Goal: Task Accomplishment & Management: Manage account settings

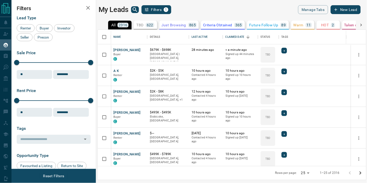
scroll to position [4, 4]
click at [309, 173] on body "Lead Transfers Claim Leads My Leads Tasks Opportunities Deals Campaigns Automat…" at bounding box center [183, 88] width 367 height 176
click at [307, 165] on li "50" at bounding box center [306, 165] width 14 height 8
type input "**"
click at [204, 33] on div "Last Active" at bounding box center [199, 37] width 16 height 15
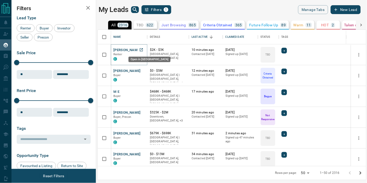
click at [141, 49] on icon "Open in New Tab" at bounding box center [141, 49] width 3 height 3
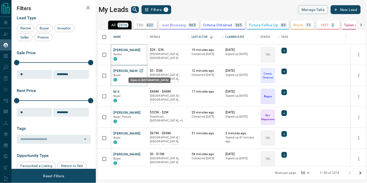
click at [142, 71] on icon "Open in New Tab" at bounding box center [141, 70] width 4 height 4
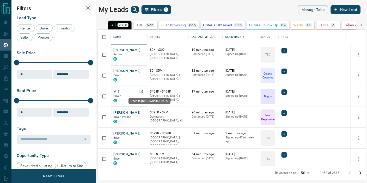
click at [141, 91] on icon "Open in New Tab" at bounding box center [141, 91] width 4 height 4
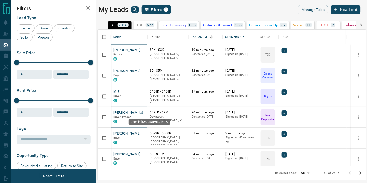
click at [142, 111] on icon "Open in New Tab" at bounding box center [141, 112] width 3 height 3
click at [141, 132] on icon "Open in New Tab" at bounding box center [141, 133] width 4 height 4
click at [141, 154] on icon "Open in New Tab" at bounding box center [141, 154] width 4 height 4
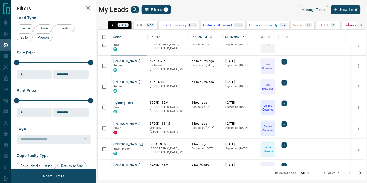
scroll to position [116, 0]
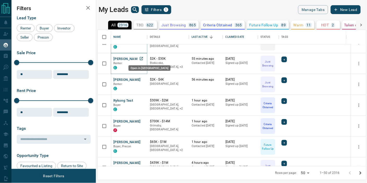
click at [141, 59] on icon "Open in New Tab" at bounding box center [141, 59] width 4 height 4
click at [142, 79] on icon "Open in New Tab" at bounding box center [141, 79] width 4 height 4
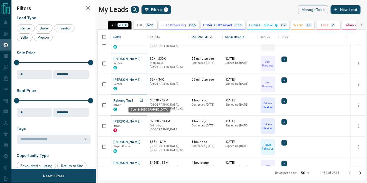
click at [142, 100] on icon "Open in New Tab" at bounding box center [141, 100] width 4 height 4
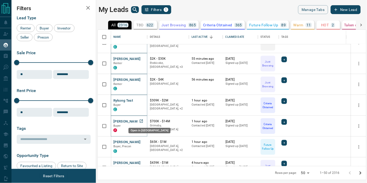
click at [142, 119] on icon "Open in New Tab" at bounding box center [141, 121] width 4 height 4
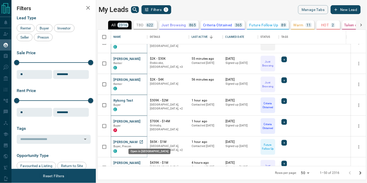
click at [141, 141] on icon "Open in New Tab" at bounding box center [141, 142] width 4 height 4
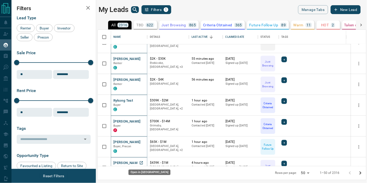
click at [141, 161] on icon "Open in New Tab" at bounding box center [141, 163] width 4 height 4
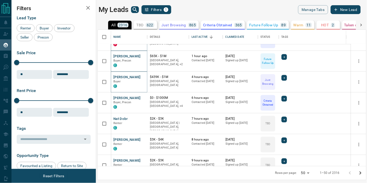
scroll to position [229, 0]
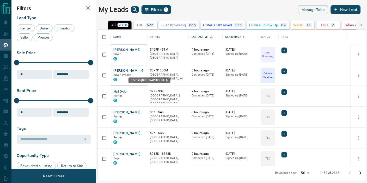
click at [141, 70] on icon "Open in New Tab" at bounding box center [141, 70] width 4 height 4
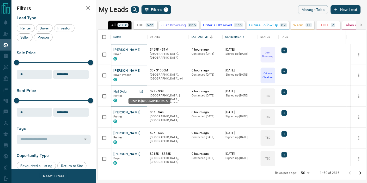
click at [141, 92] on icon "Open in New Tab" at bounding box center [141, 91] width 4 height 4
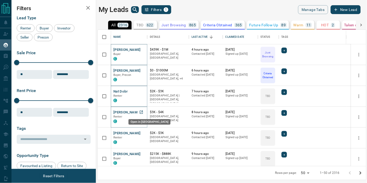
click at [141, 112] on icon "Open in New Tab" at bounding box center [141, 112] width 3 height 3
click at [141, 133] on icon "Open in New Tab" at bounding box center [141, 133] width 4 height 4
click at [143, 154] on icon "Open in New Tab" at bounding box center [141, 154] width 4 height 4
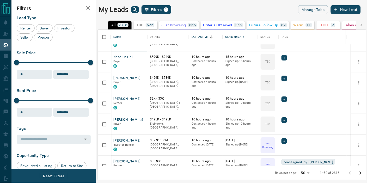
scroll to position [348, 0]
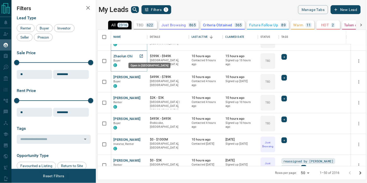
click at [142, 54] on icon "Open in New Tab" at bounding box center [141, 56] width 4 height 4
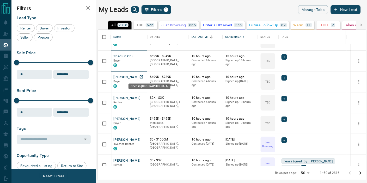
click at [141, 76] on icon "Open in New Tab" at bounding box center [141, 77] width 4 height 4
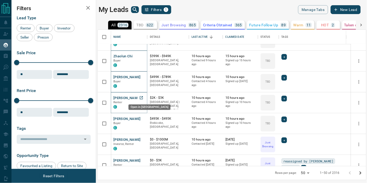
click at [141, 96] on icon "Open in New Tab" at bounding box center [141, 98] width 4 height 4
click at [141, 118] on icon "Open in New Tab" at bounding box center [141, 118] width 3 height 3
drag, startPoint x: 141, startPoint y: 116, endPoint x: 142, endPoint y: 139, distance: 23.4
click at [142, 139] on icon "Open in New Tab" at bounding box center [141, 139] width 4 height 4
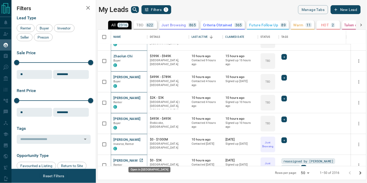
click at [142, 159] on icon "Open in New Tab" at bounding box center [141, 160] width 4 height 4
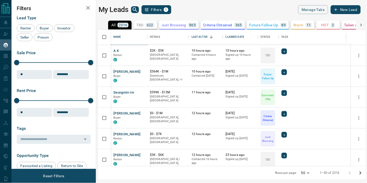
scroll to position [479, 0]
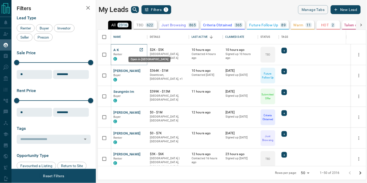
click at [141, 49] on icon "Open in New Tab" at bounding box center [141, 50] width 4 height 4
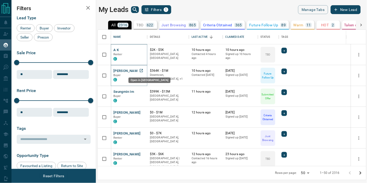
click at [142, 70] on icon "Open in New Tab" at bounding box center [141, 70] width 4 height 4
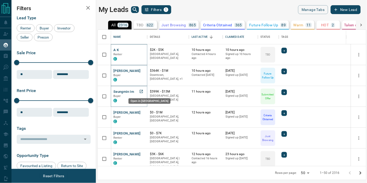
click at [140, 90] on icon "Open in New Tab" at bounding box center [141, 91] width 4 height 4
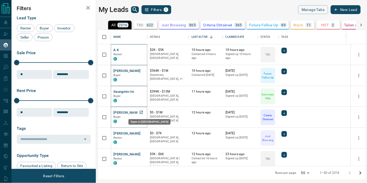
click at [142, 112] on icon "Open in New Tab" at bounding box center [141, 112] width 4 height 4
click at [140, 133] on icon "Open in New Tab" at bounding box center [141, 133] width 4 height 4
click at [141, 153] on icon "Open in New Tab" at bounding box center [141, 154] width 4 height 4
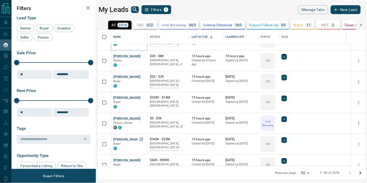
scroll to position [598, 0]
click at [142, 57] on icon "Open in New Tab" at bounding box center [141, 55] width 3 height 3
click at [141, 76] on icon "Open in New Tab" at bounding box center [141, 76] width 3 height 3
click at [141, 98] on icon "Open in New Tab" at bounding box center [141, 97] width 4 height 4
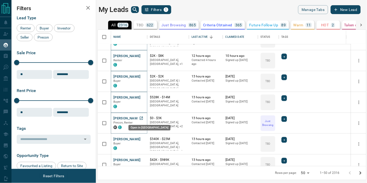
click at [141, 118] on icon "Open in New Tab" at bounding box center [141, 118] width 4 height 4
click at [142, 137] on icon "Open in New Tab" at bounding box center [141, 138] width 3 height 3
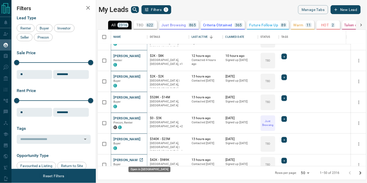
click at [142, 160] on icon "Open in New Tab" at bounding box center [141, 160] width 4 height 4
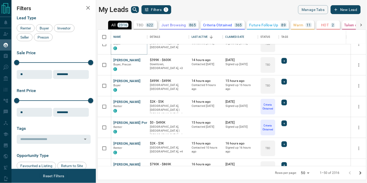
scroll to position [719, 0]
click at [142, 58] on icon "Open in New Tab" at bounding box center [141, 59] width 3 height 3
click at [141, 80] on icon "Open in New Tab" at bounding box center [141, 80] width 4 height 4
click at [141, 100] on icon "Open in New Tab" at bounding box center [141, 101] width 4 height 4
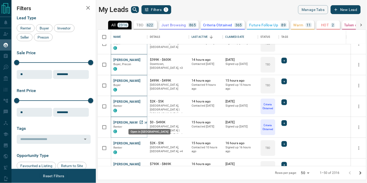
click at [142, 122] on icon "Open in New Tab" at bounding box center [141, 122] width 4 height 4
click at [141, 142] on icon "Open in New Tab" at bounding box center [141, 142] width 3 height 3
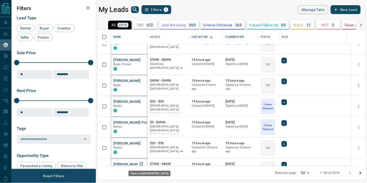
click at [141, 162] on icon "Open in New Tab" at bounding box center [141, 163] width 3 height 3
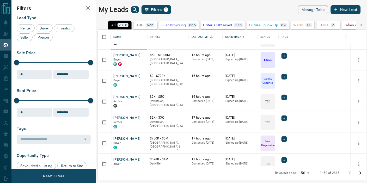
scroll to position [849, 0]
click at [141, 54] on icon "Open in New Tab" at bounding box center [141, 55] width 4 height 4
click at [142, 76] on icon "Open in New Tab" at bounding box center [141, 75] width 4 height 4
click at [142, 95] on icon "Open in New Tab" at bounding box center [141, 96] width 3 height 3
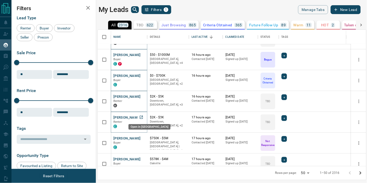
click at [141, 117] on icon "Open in New Tab" at bounding box center [141, 117] width 4 height 4
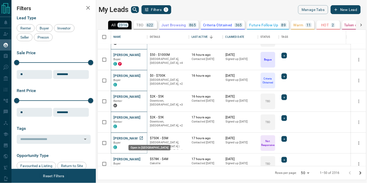
click at [142, 137] on icon "Open in New Tab" at bounding box center [141, 138] width 4 height 4
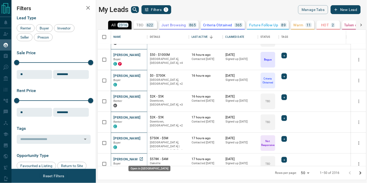
click at [141, 157] on icon "Open in New Tab" at bounding box center [141, 159] width 4 height 4
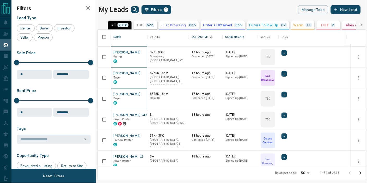
scroll to position [920, 0]
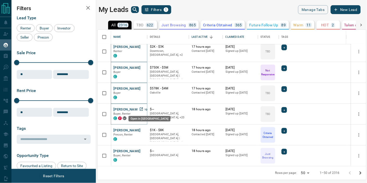
click at [141, 110] on icon "Open in New Tab" at bounding box center [141, 109] width 4 height 4
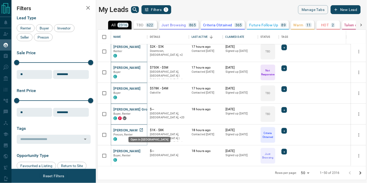
click at [141, 129] on icon "Open in New Tab" at bounding box center [141, 130] width 4 height 4
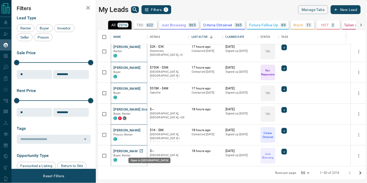
click at [141, 150] on icon "Open in New Tab" at bounding box center [141, 150] width 3 height 3
